Goal: Transaction & Acquisition: Purchase product/service

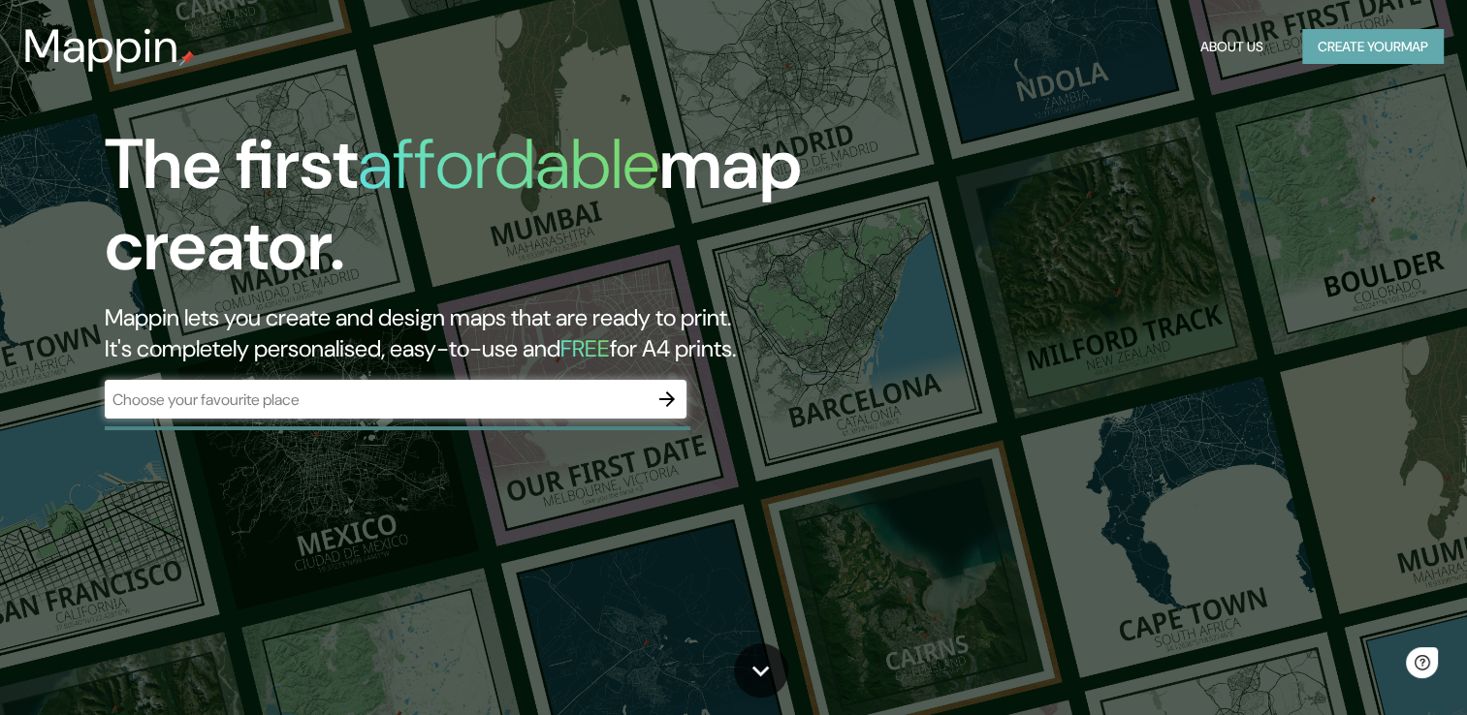
click at [1316, 46] on button "Create your map" at bounding box center [1373, 47] width 142 height 36
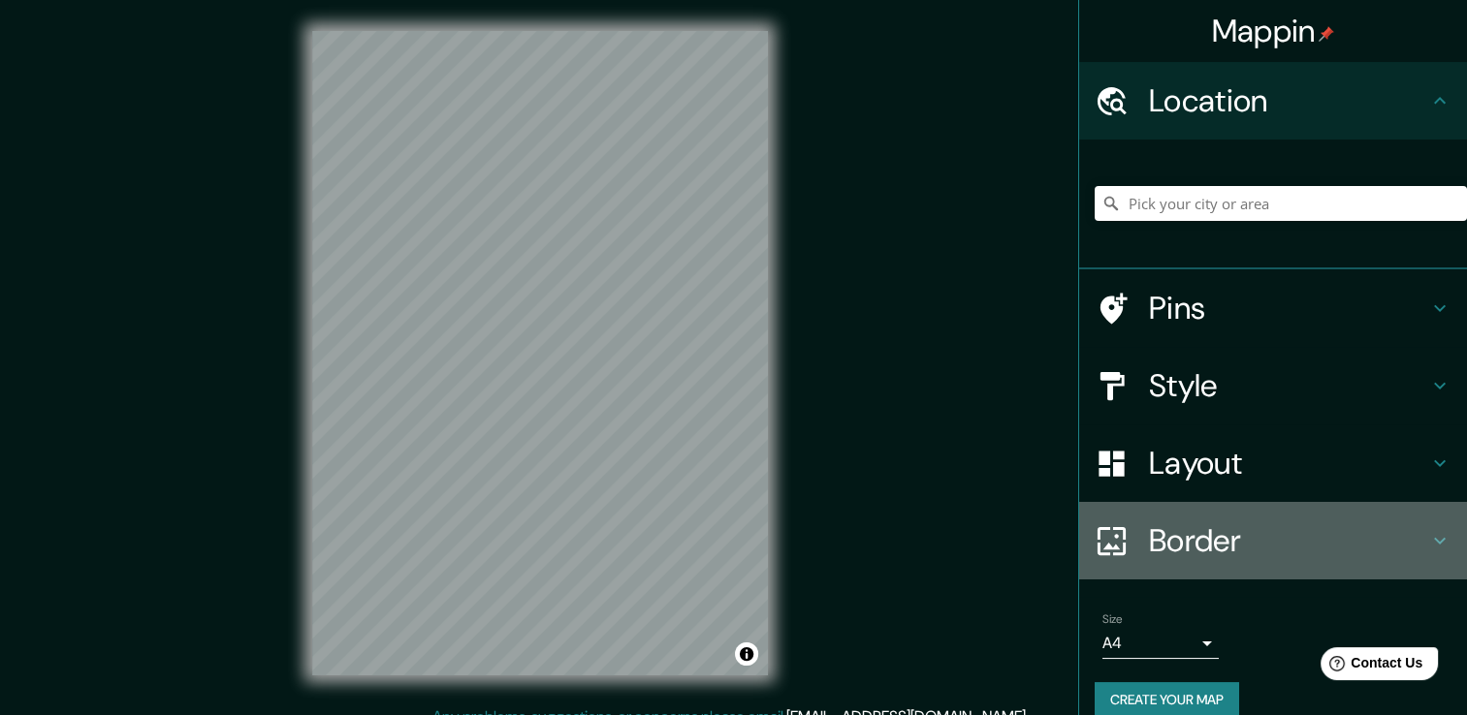
click at [1231, 540] on h4 "Border" at bounding box center [1288, 541] width 279 height 39
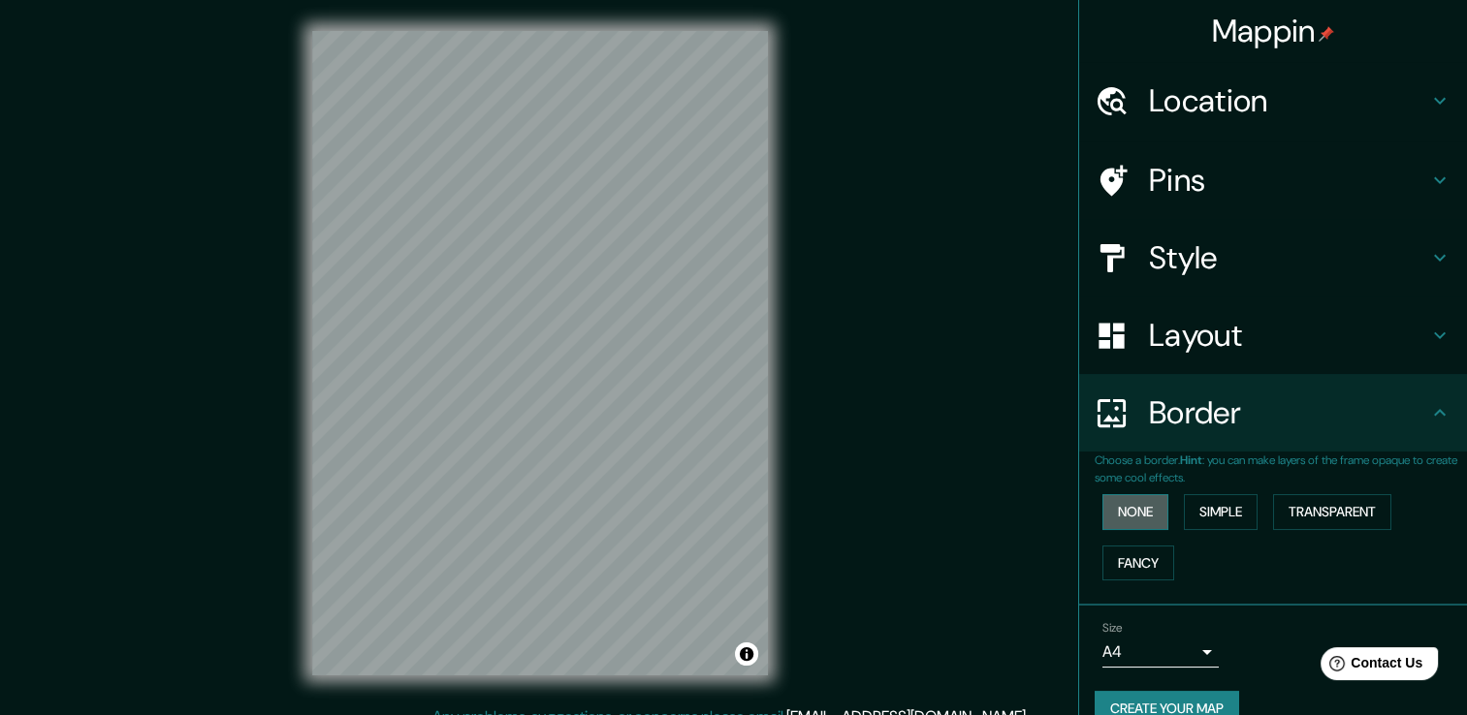
click at [1139, 497] on button "None" at bounding box center [1135, 512] width 66 height 36
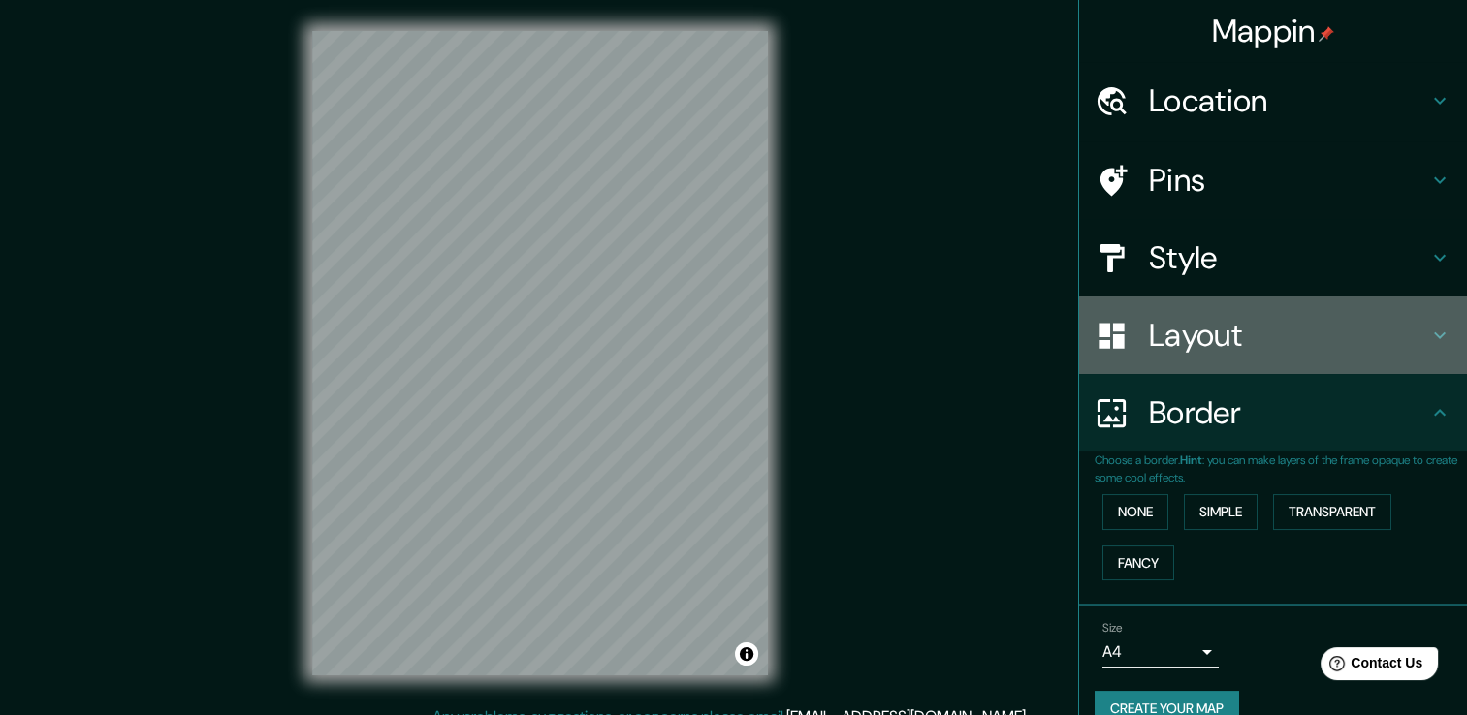
click at [1149, 322] on h4 "Layout" at bounding box center [1288, 335] width 279 height 39
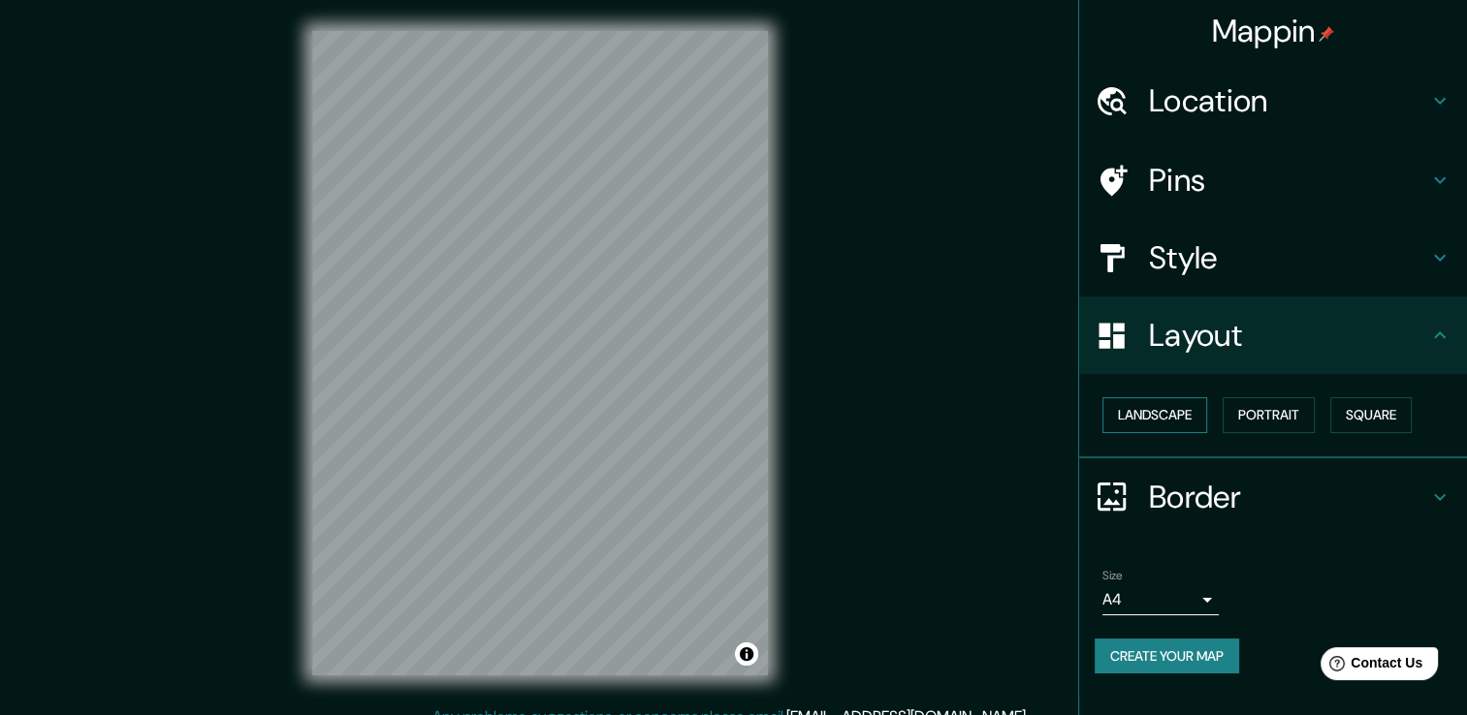
click at [1179, 406] on button "Landscape" at bounding box center [1154, 415] width 105 height 36
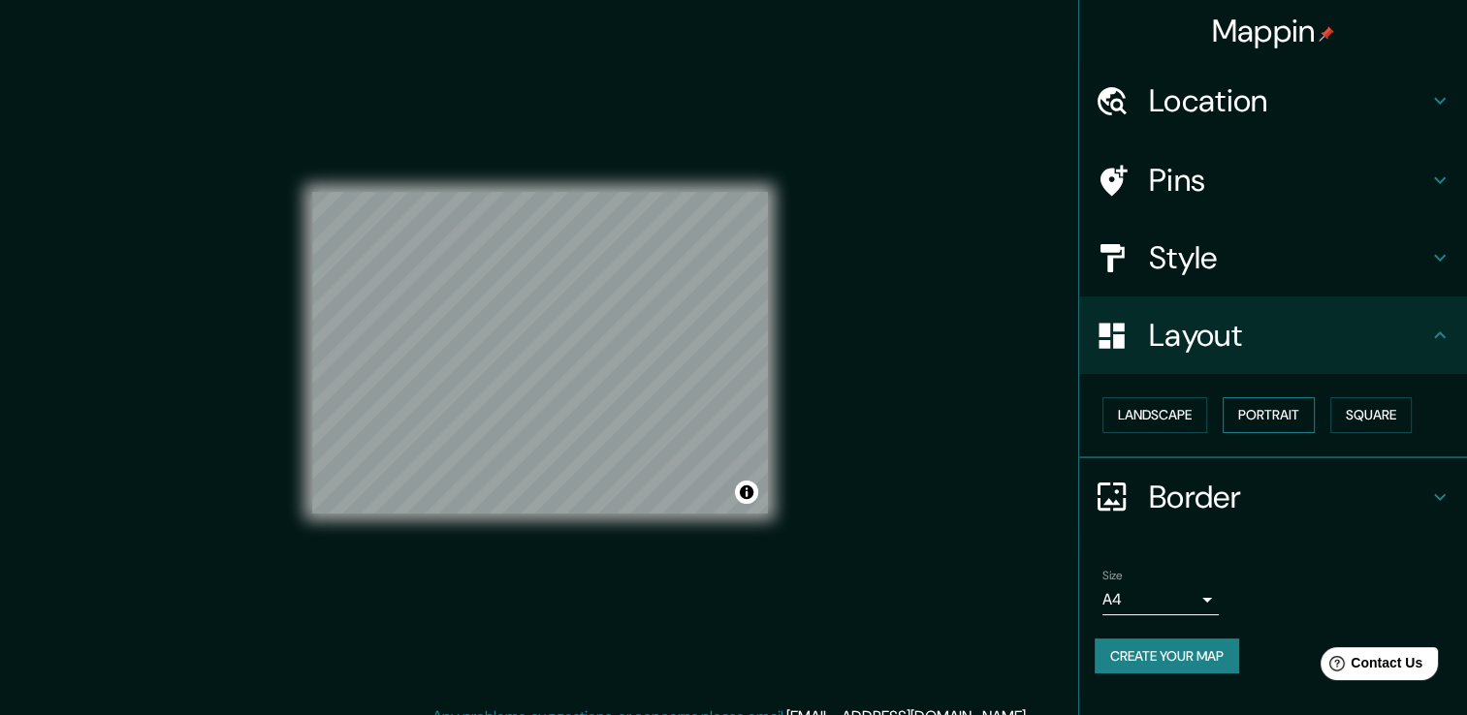
click at [1260, 422] on button "Portrait" at bounding box center [1268, 415] width 92 height 36
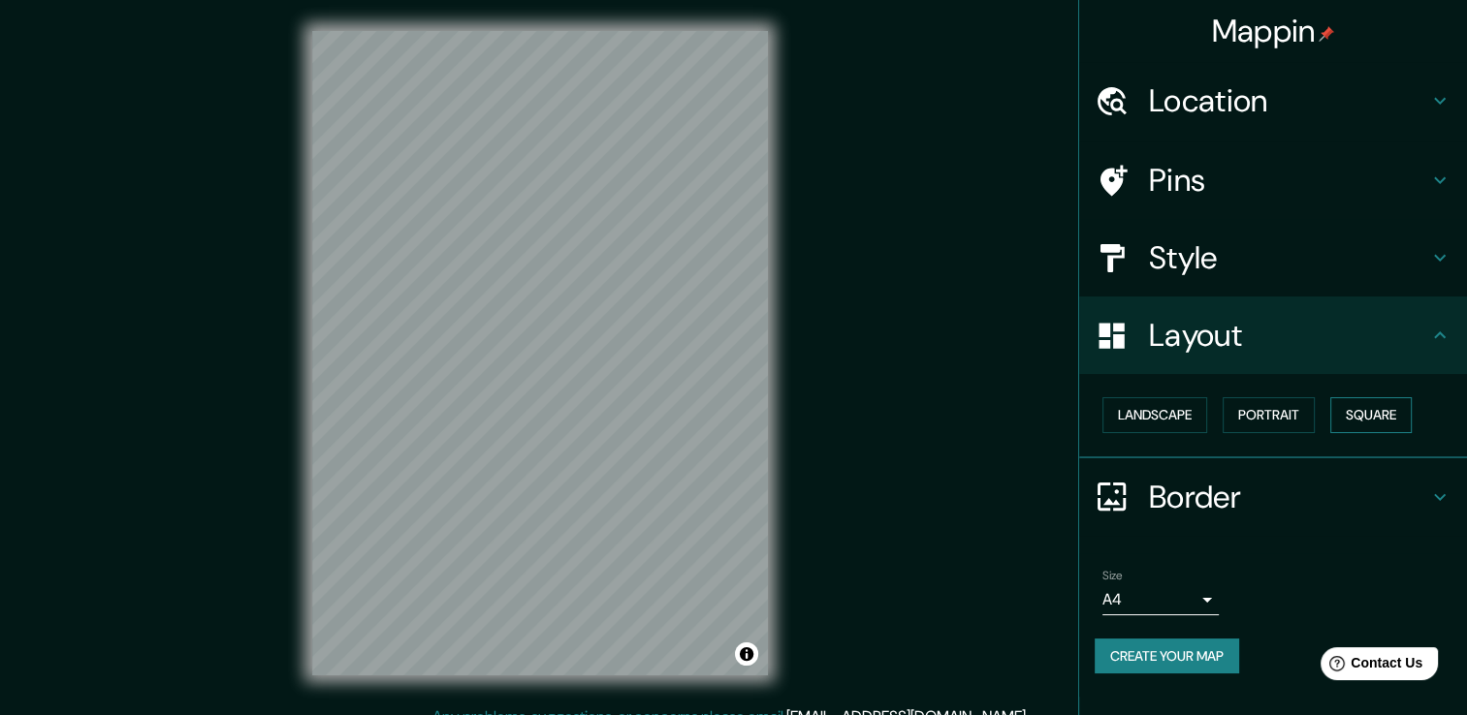
click at [1379, 421] on button "Square" at bounding box center [1370, 415] width 81 height 36
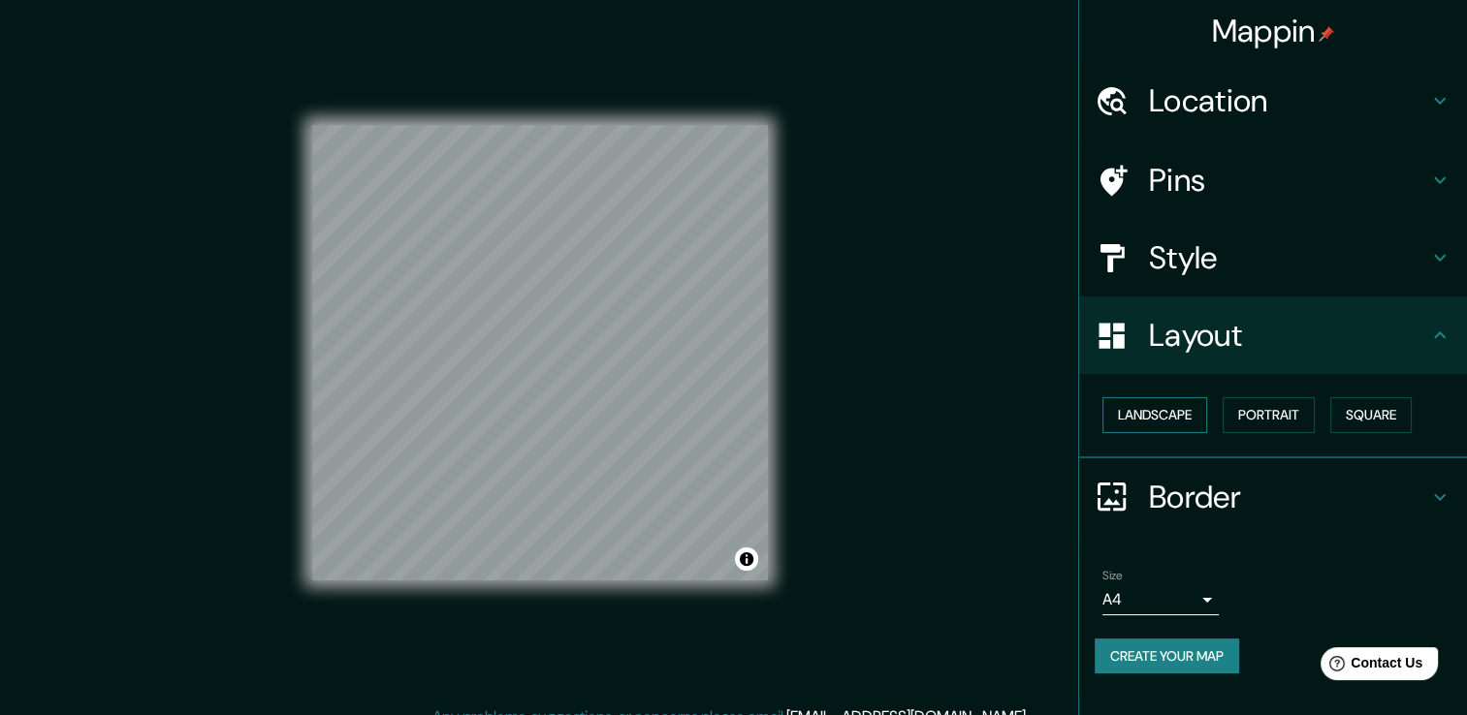
click at [1171, 397] on button "Landscape" at bounding box center [1154, 415] width 105 height 36
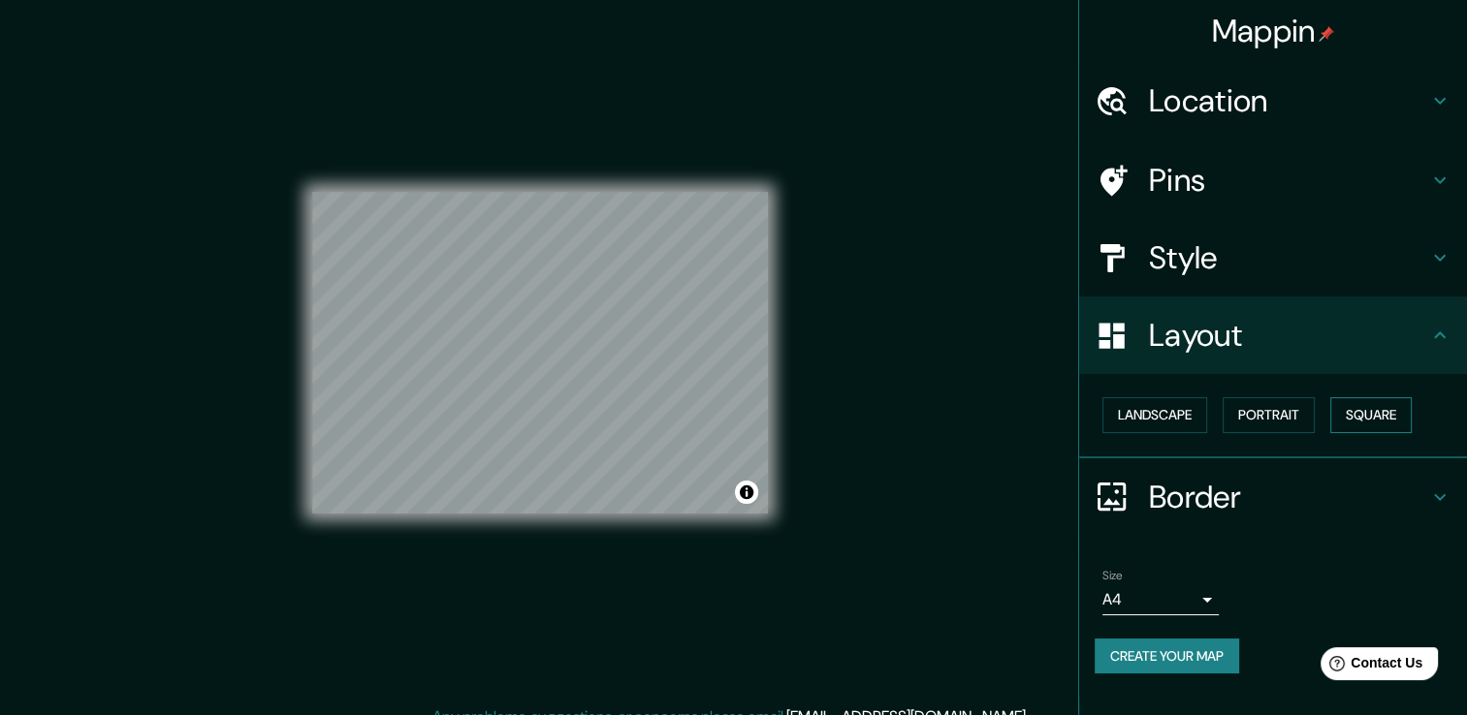
click at [1411, 428] on button "Square" at bounding box center [1370, 415] width 81 height 36
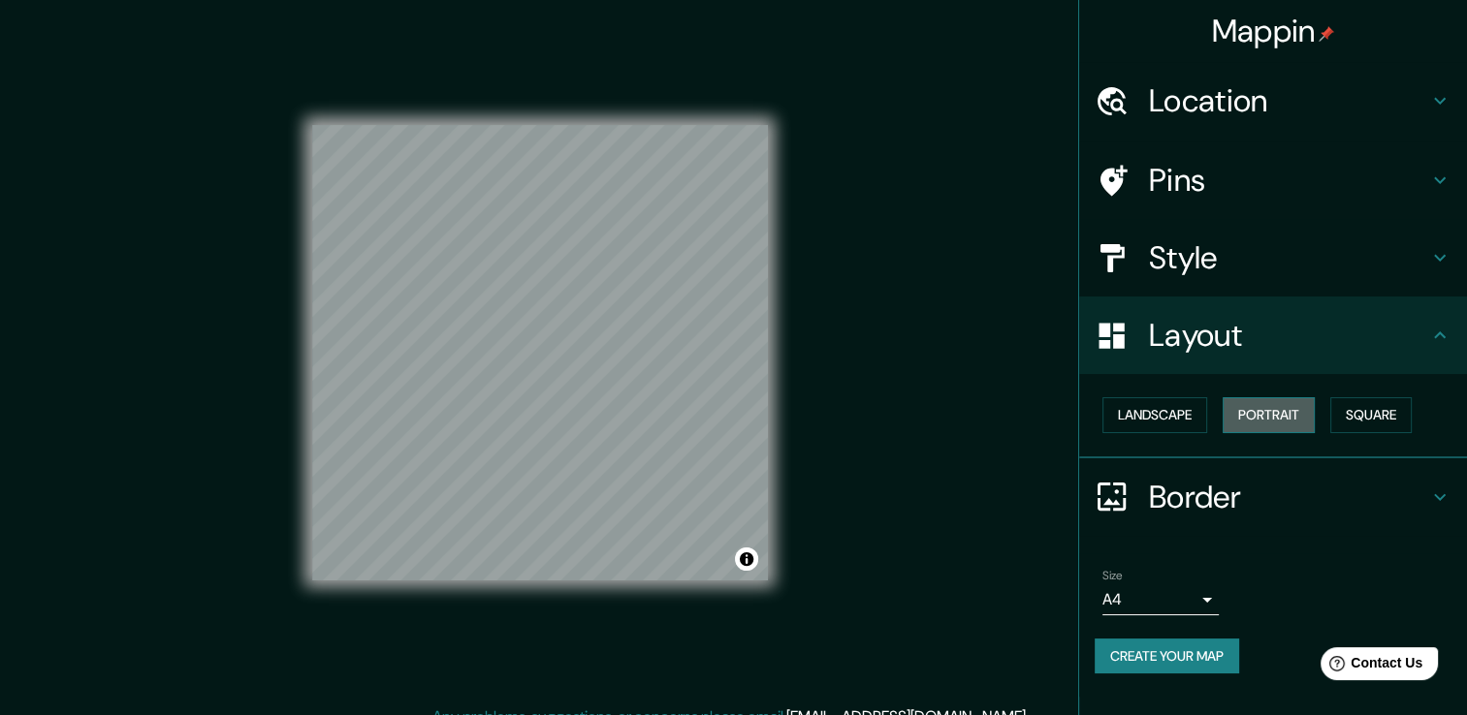
click at [1279, 429] on button "Portrait" at bounding box center [1268, 415] width 92 height 36
